Goal: Information Seeking & Learning: Learn about a topic

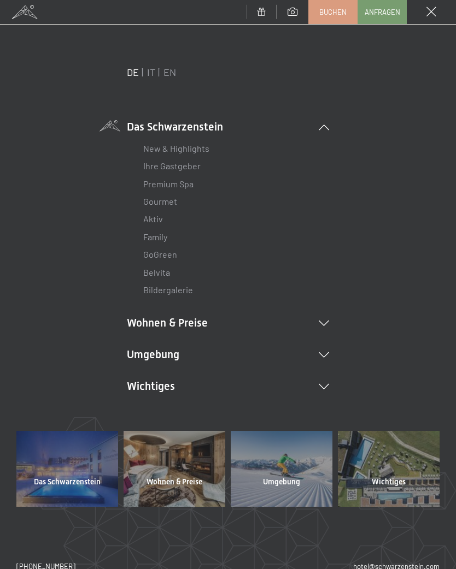
click at [326, 352] on icon at bounding box center [323, 354] width 10 height 5
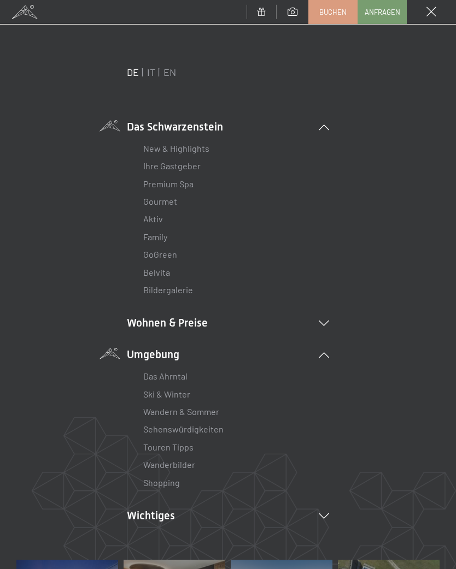
click at [193, 459] on link "Wanderbilder" at bounding box center [169, 464] width 52 height 10
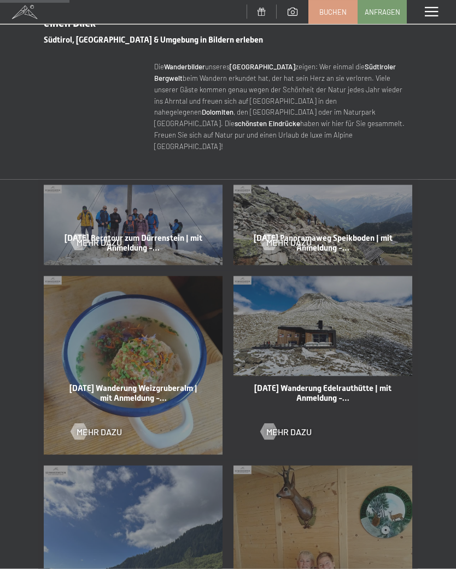
scroll to position [399, 0]
click at [84, 234] on div at bounding box center [78, 242] width 9 height 16
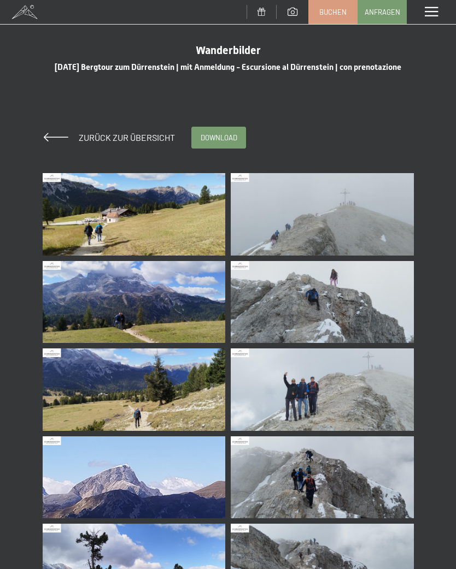
click at [116, 219] on img at bounding box center [134, 214] width 183 height 82
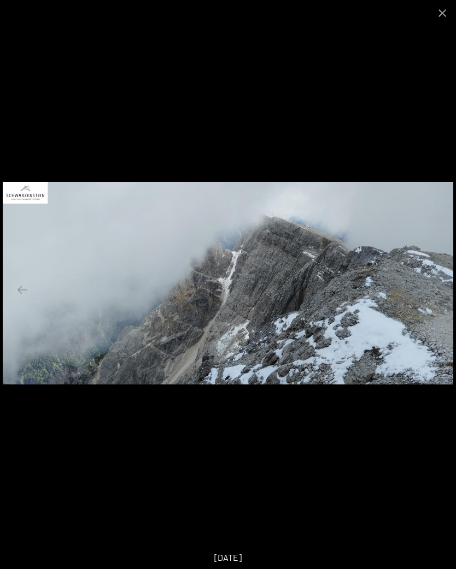
click at [449, 14] on button "Close gallery" at bounding box center [441, 13] width 27 height 26
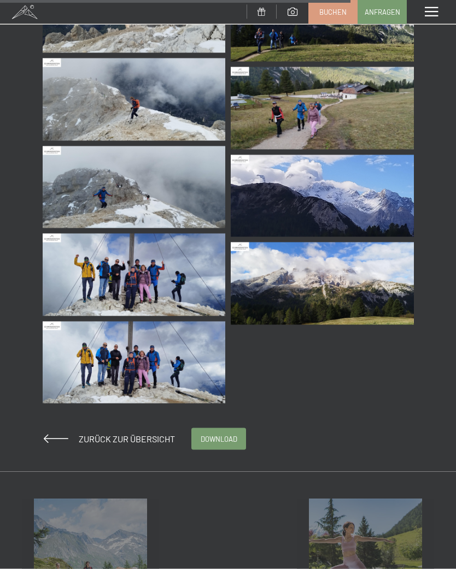
scroll to position [1867, 0]
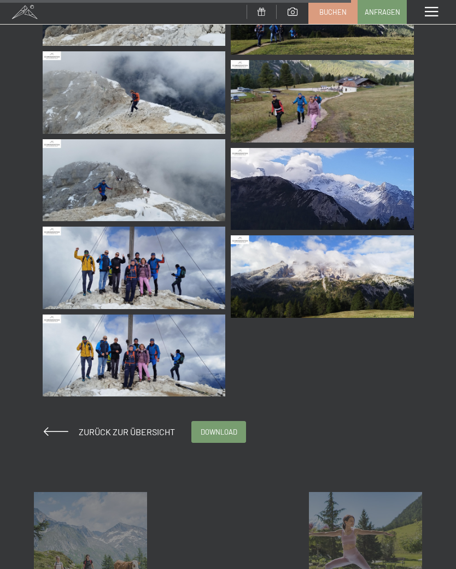
click at [128, 429] on span "Zurück zur Übersicht" at bounding box center [122, 432] width 105 height 10
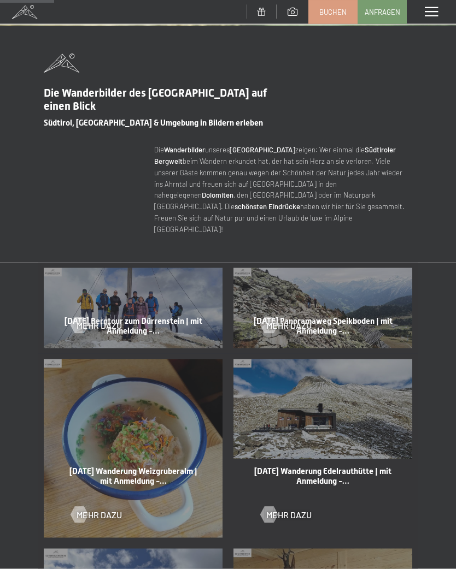
scroll to position [316, 0]
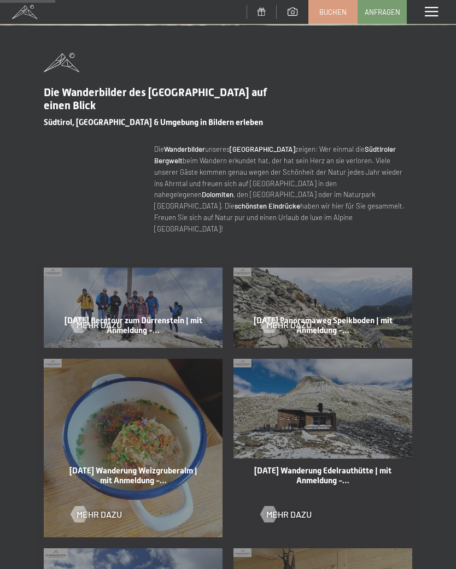
click at [427, 18] on div "Menü" at bounding box center [430, 12] width 49 height 24
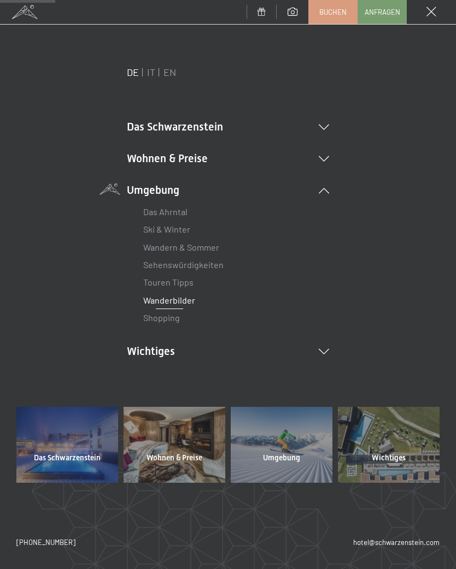
click at [328, 349] on icon at bounding box center [323, 351] width 10 height 5
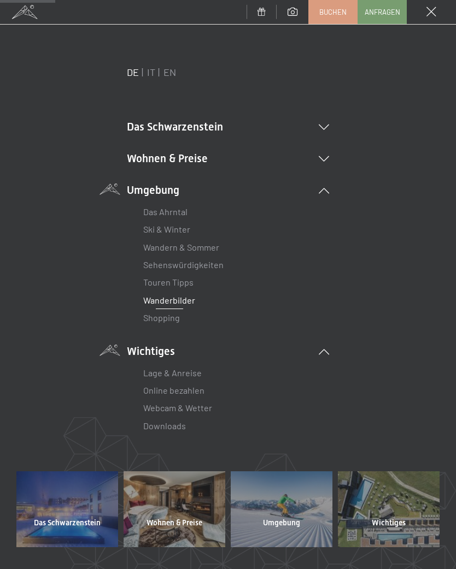
click at [210, 404] on link "Webcam & Wetter" at bounding box center [177, 408] width 69 height 10
